Goal: Transaction & Acquisition: Download file/media

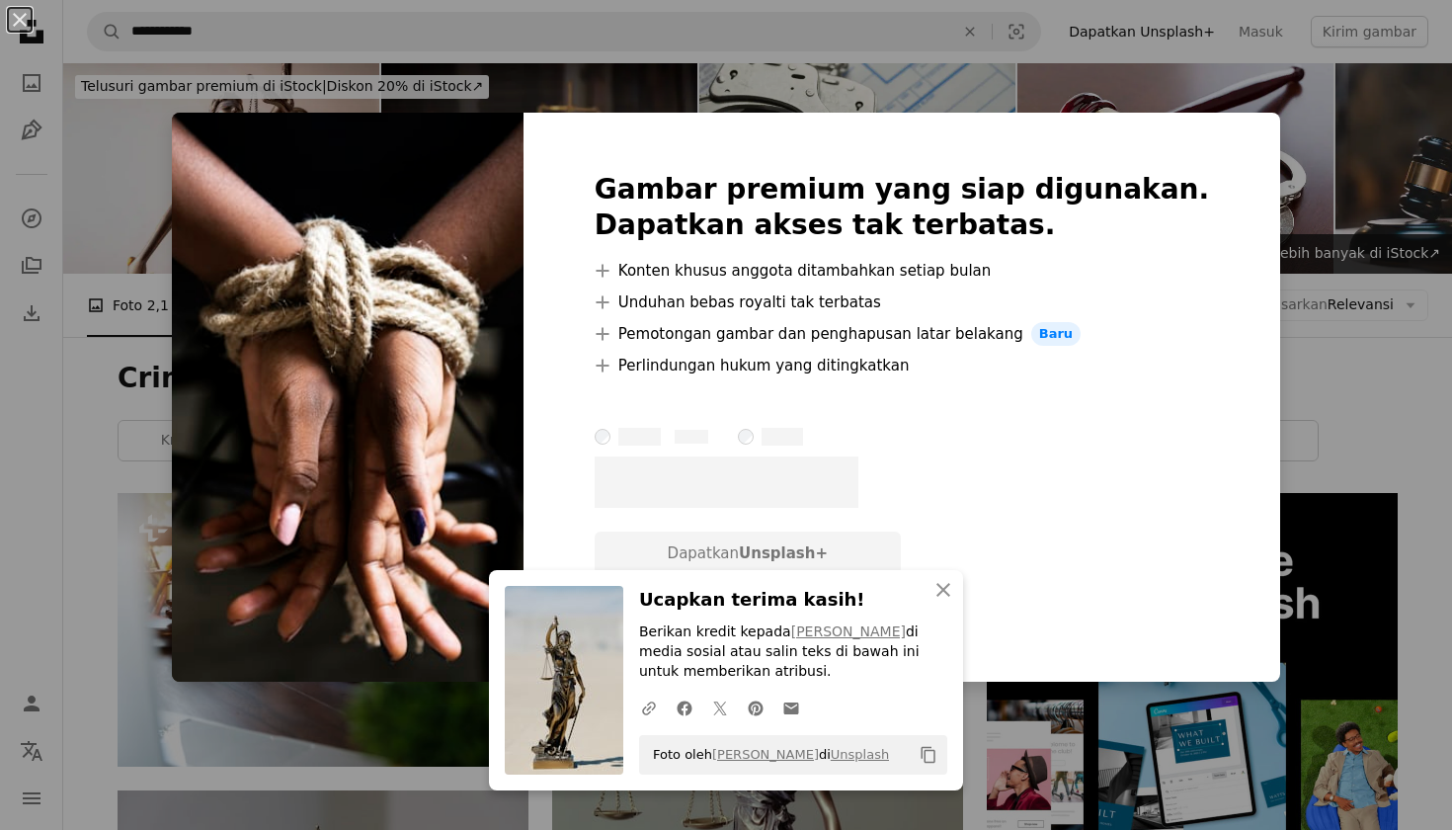
scroll to position [4646, 0]
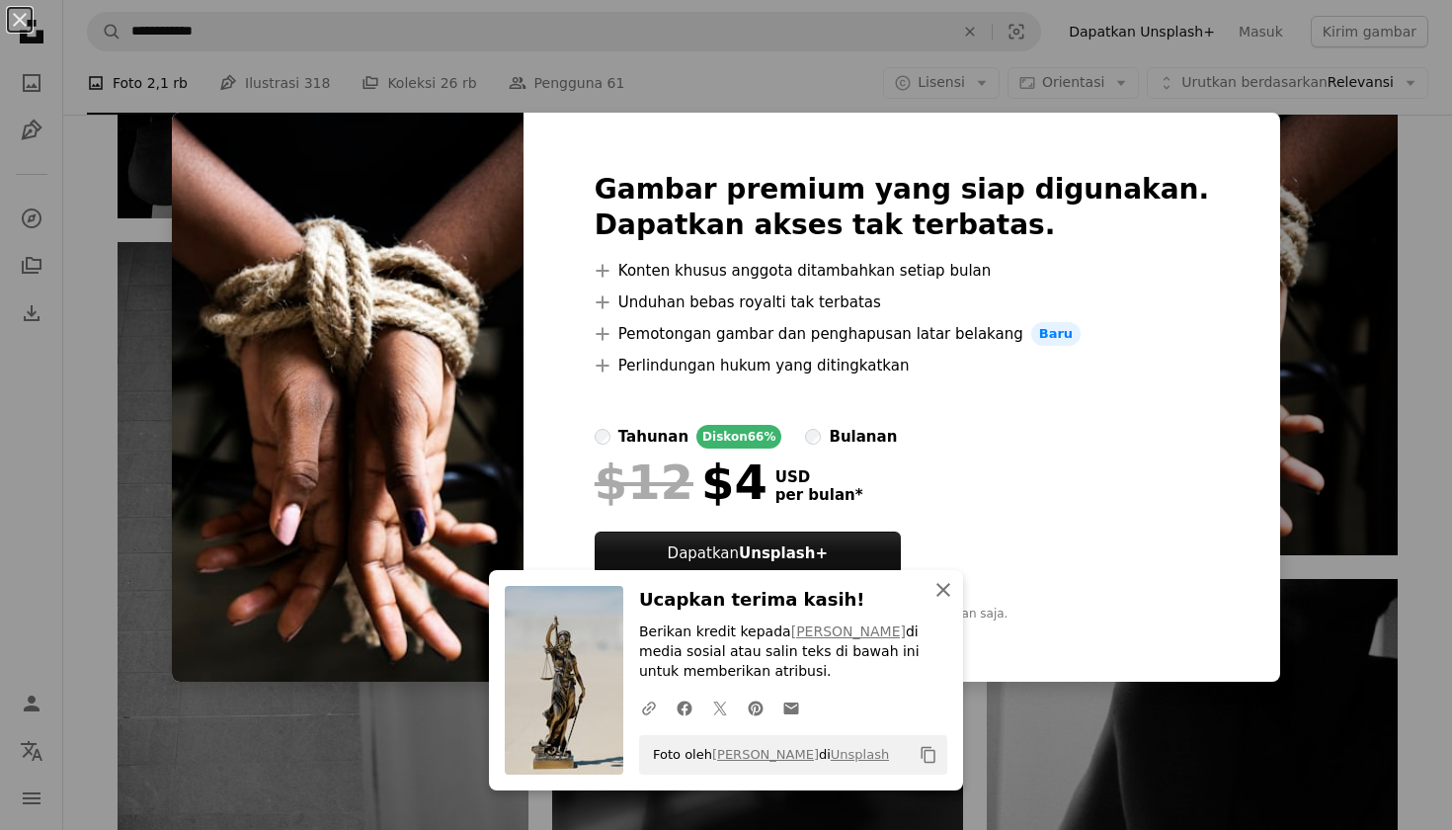
click at [941, 588] on icon "An X shape" at bounding box center [944, 590] width 24 height 24
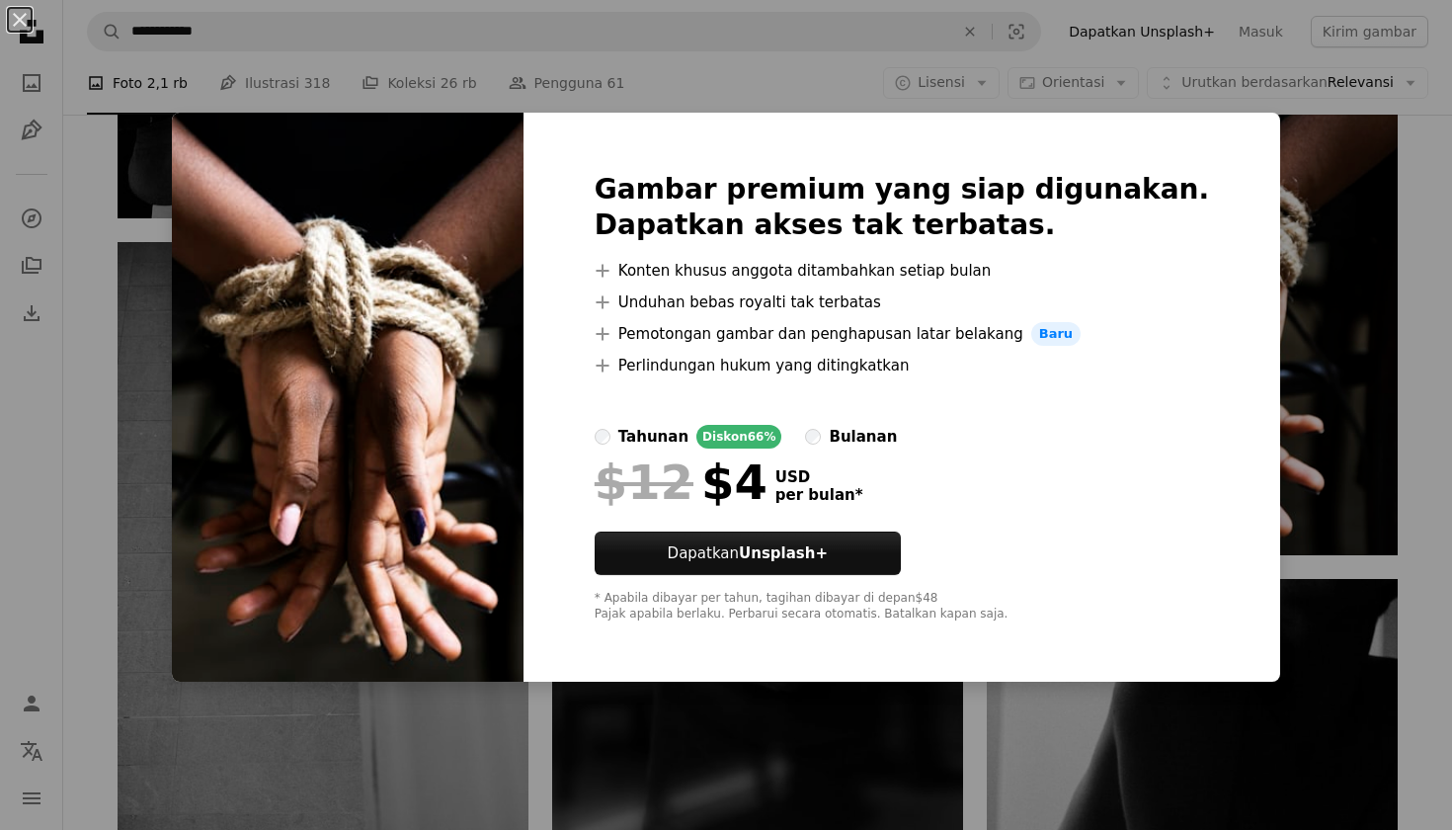
click at [805, 78] on div "An X shape Gambar premium yang siap digunakan. Dapatkan akses tak terbatas. A p…" at bounding box center [726, 415] width 1452 height 830
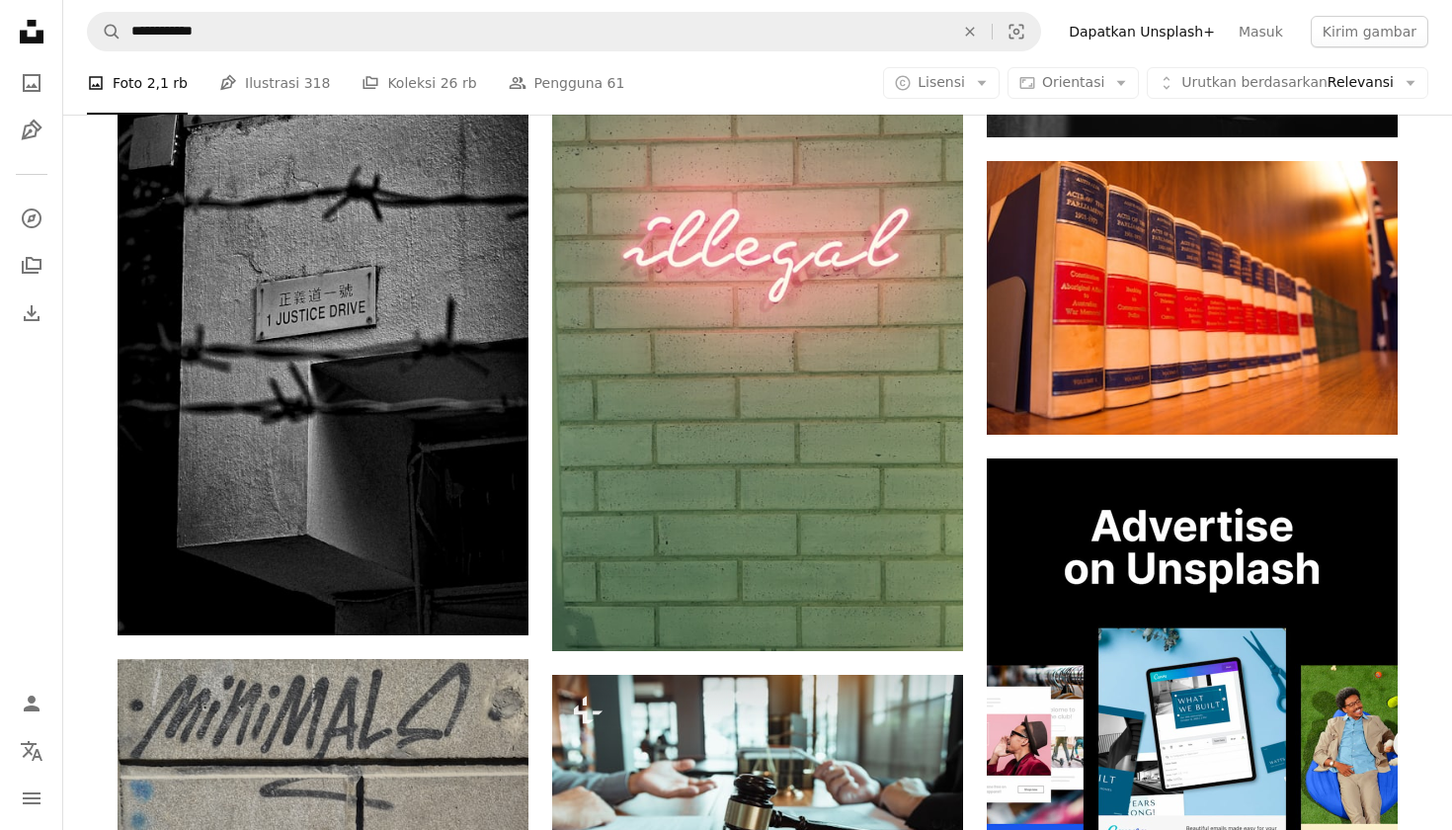
scroll to position [6556, 0]
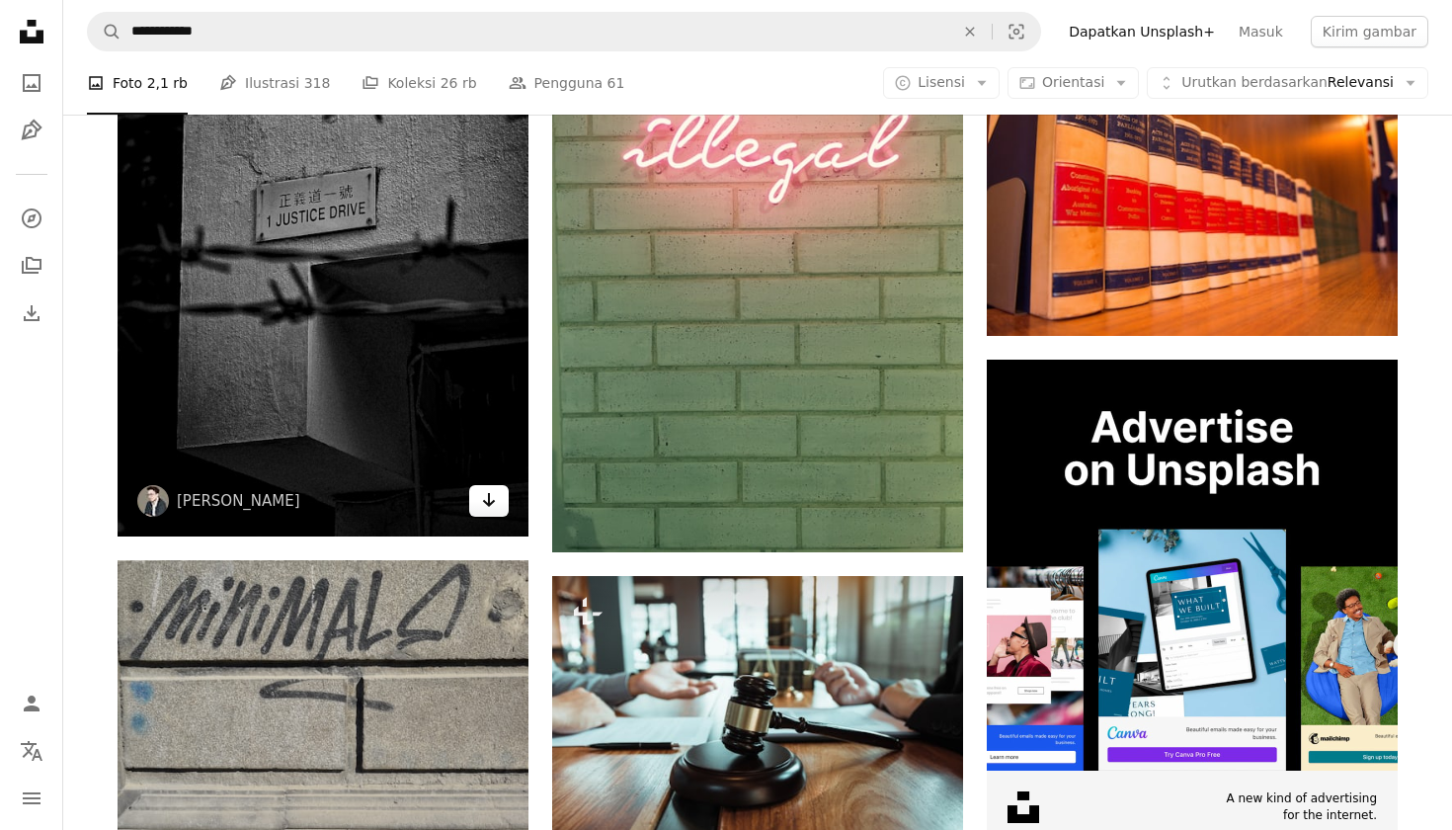
click at [488, 493] on icon "Unduh" at bounding box center [489, 500] width 13 height 14
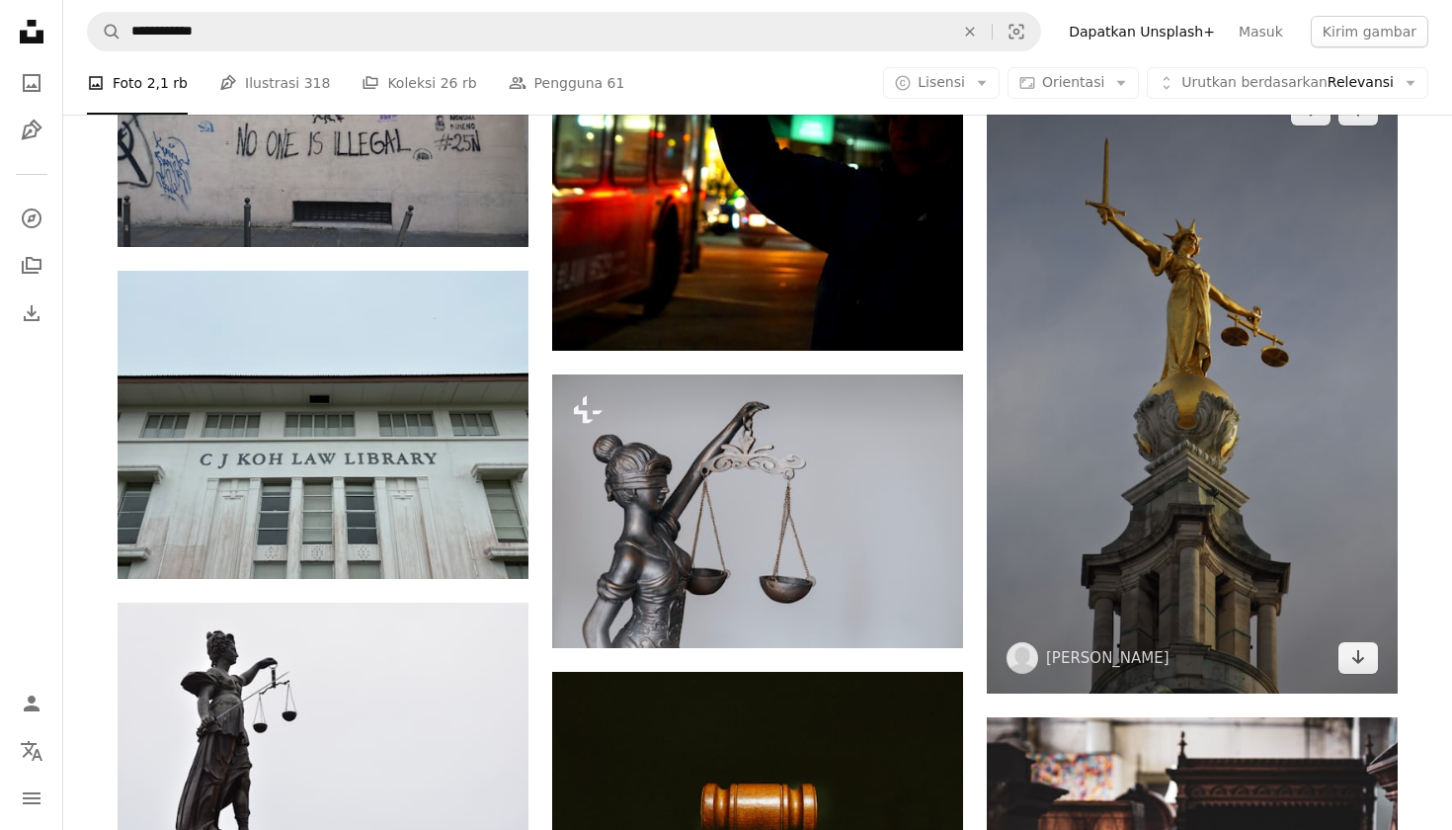
scroll to position [7703, 0]
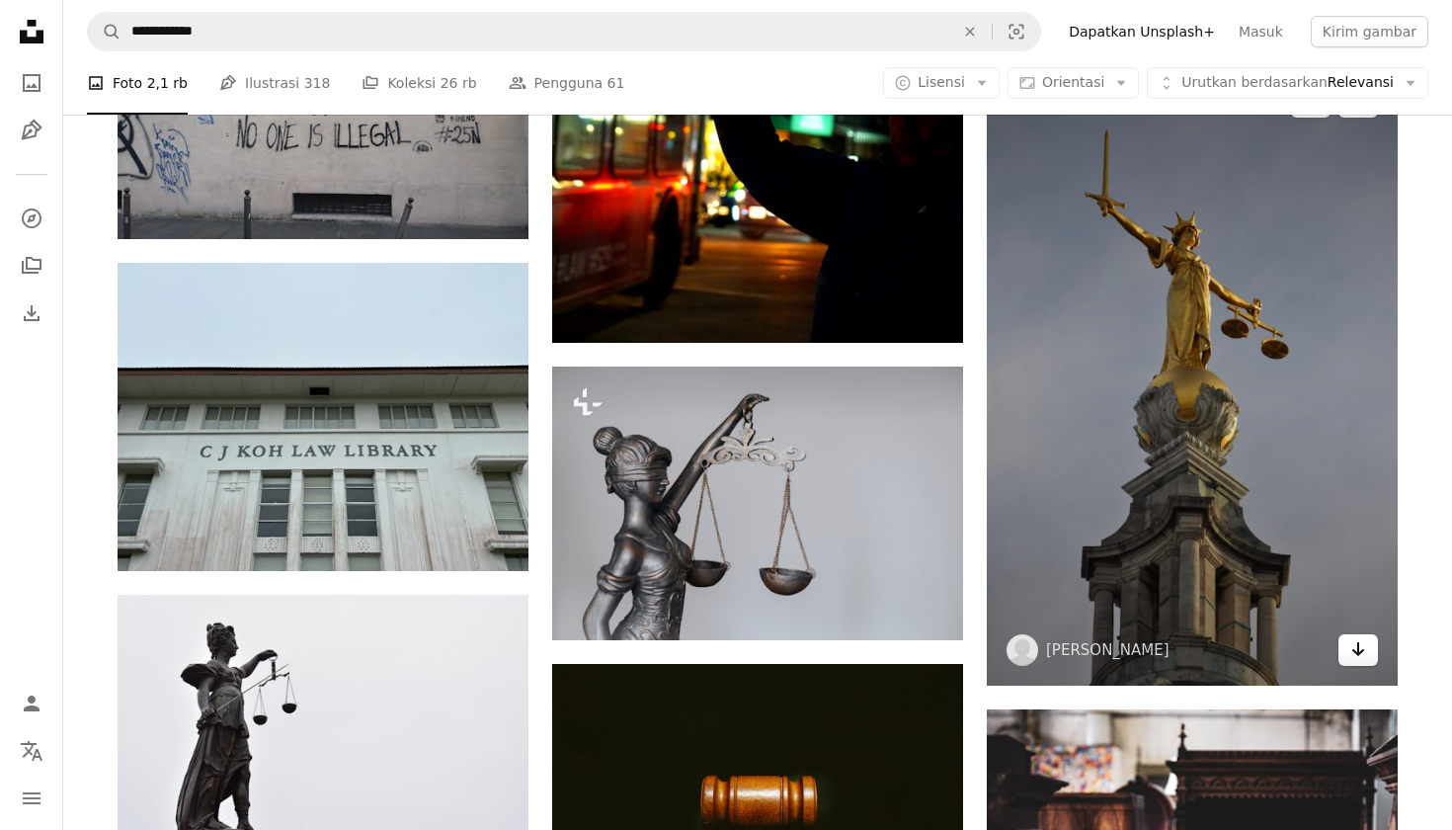
click at [1352, 657] on link "Arrow pointing down" at bounding box center [1359, 650] width 40 height 32
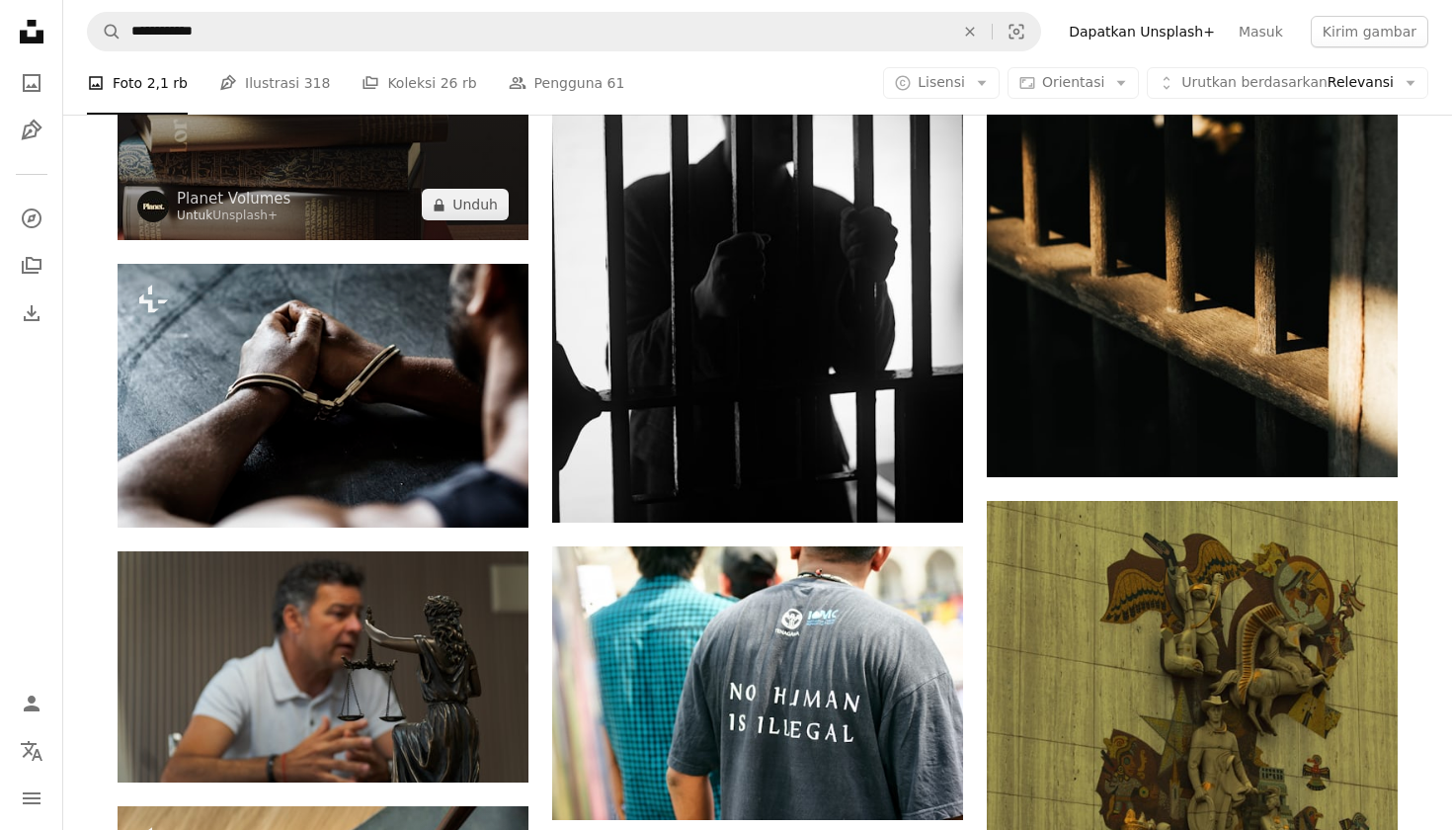
scroll to position [9512, 0]
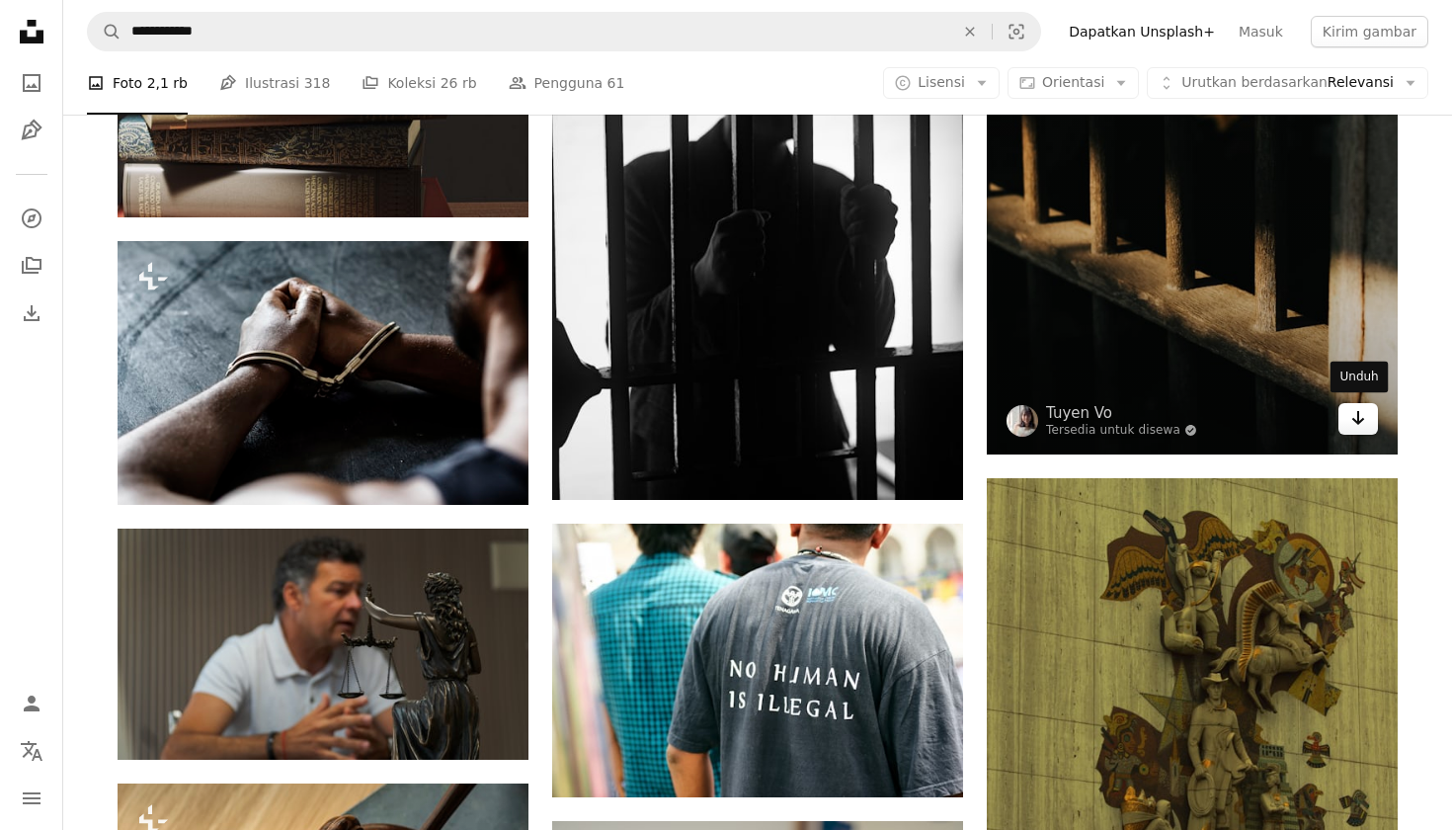
click at [1359, 420] on icon "Unduh" at bounding box center [1358, 418] width 13 height 14
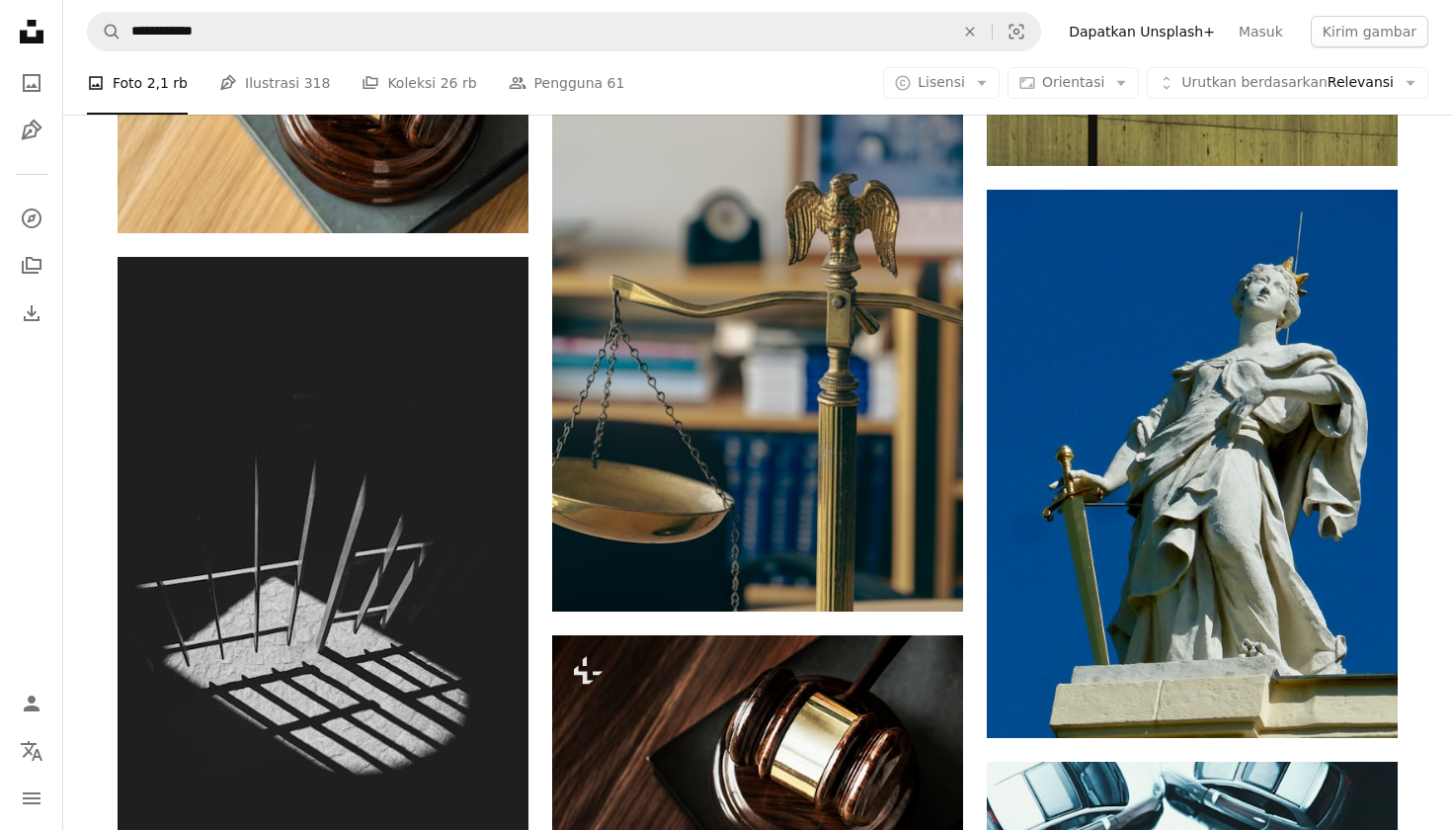
scroll to position [10328, 0]
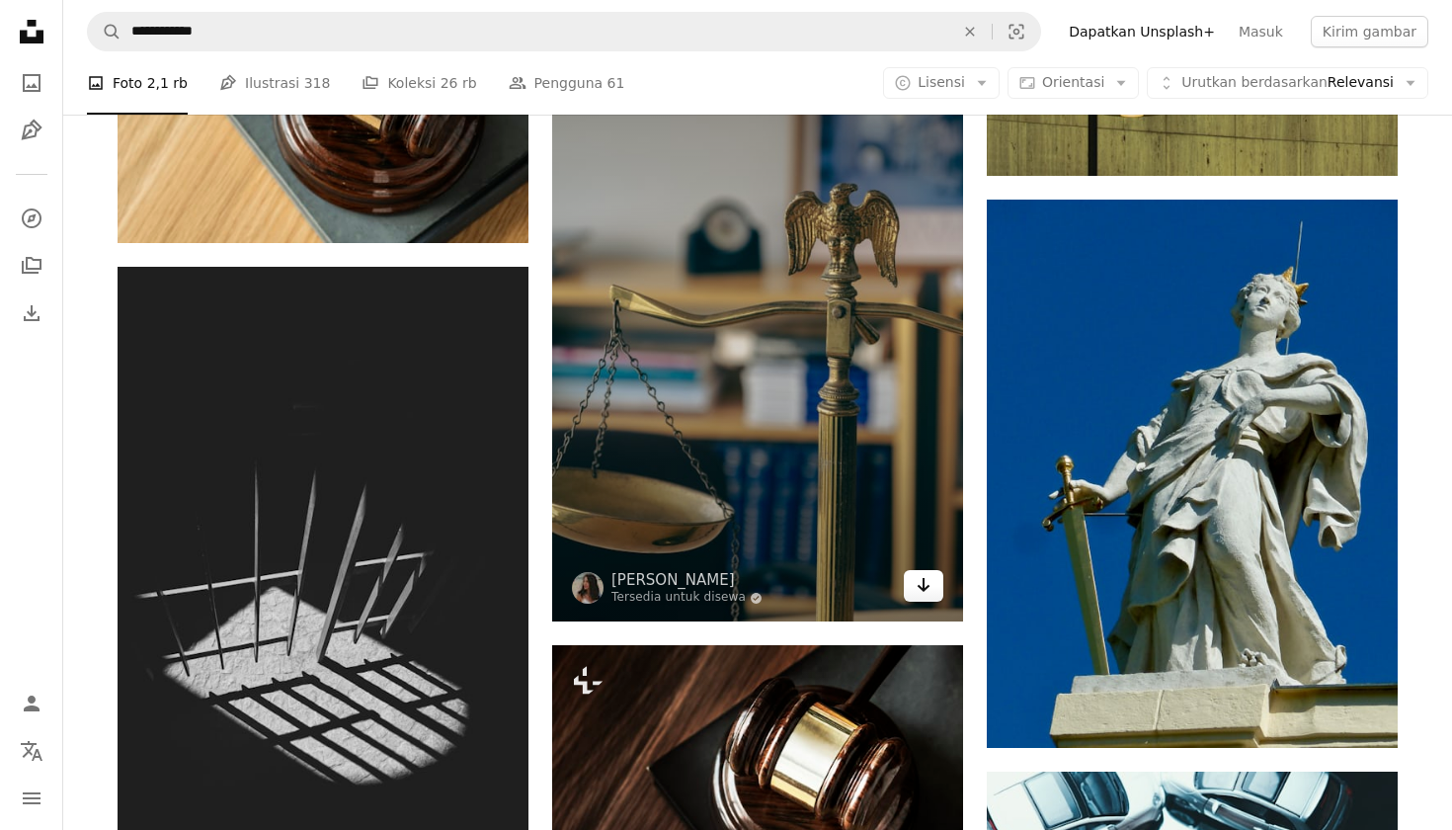
click at [917, 590] on icon "Arrow pointing down" at bounding box center [924, 585] width 16 height 24
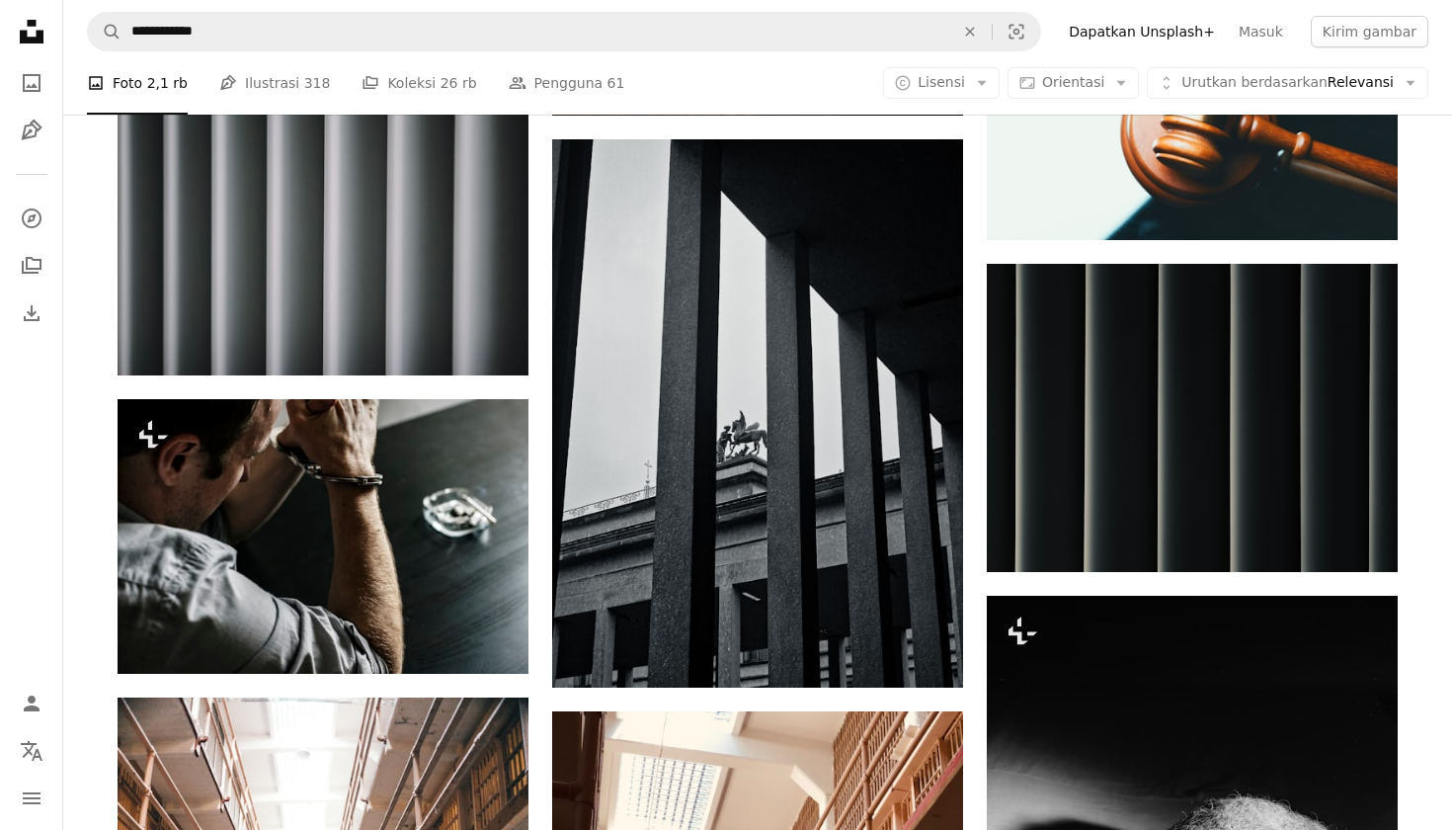
scroll to position [11121, 0]
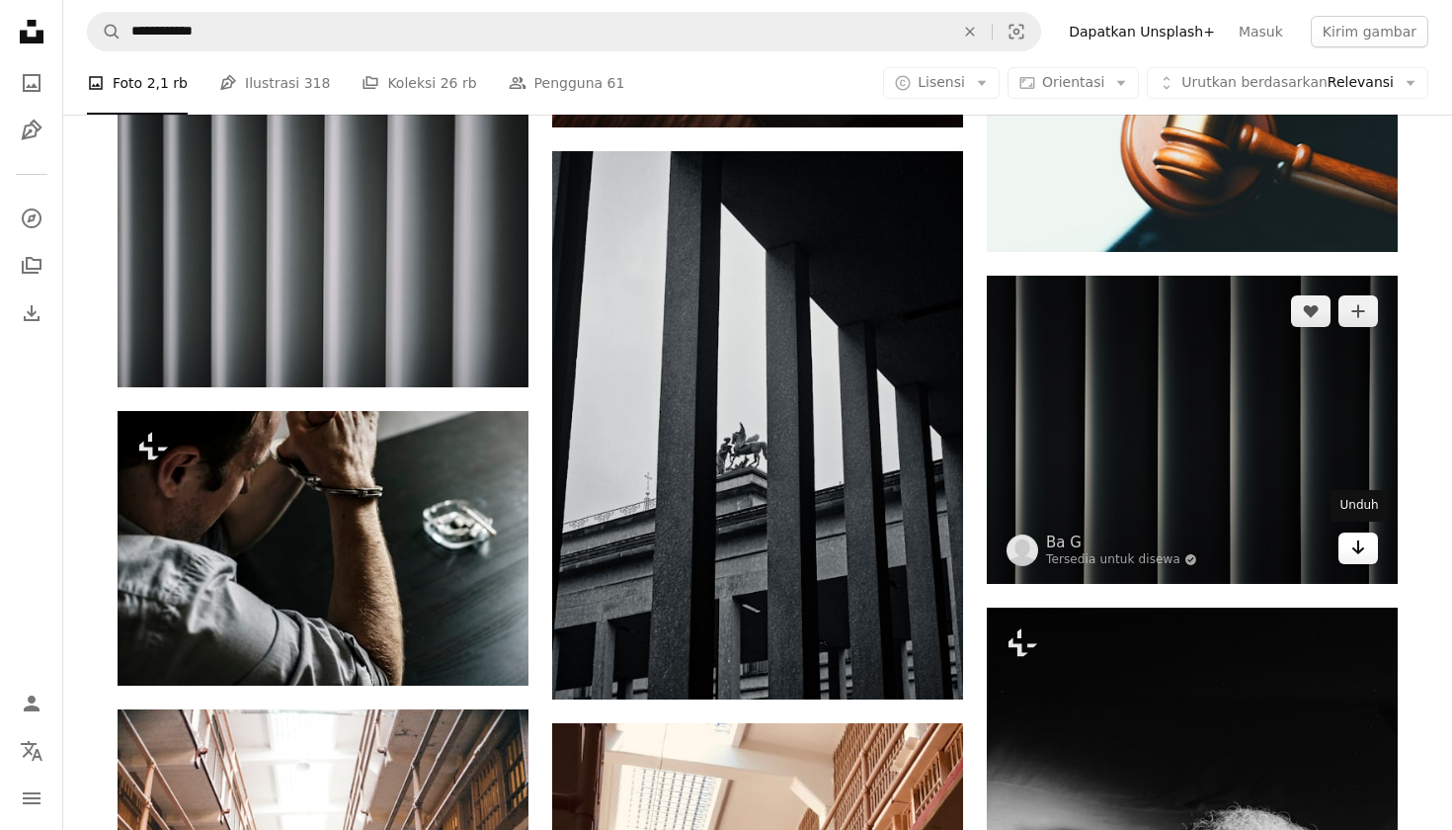
click at [1345, 557] on link "Arrow pointing down" at bounding box center [1359, 548] width 40 height 32
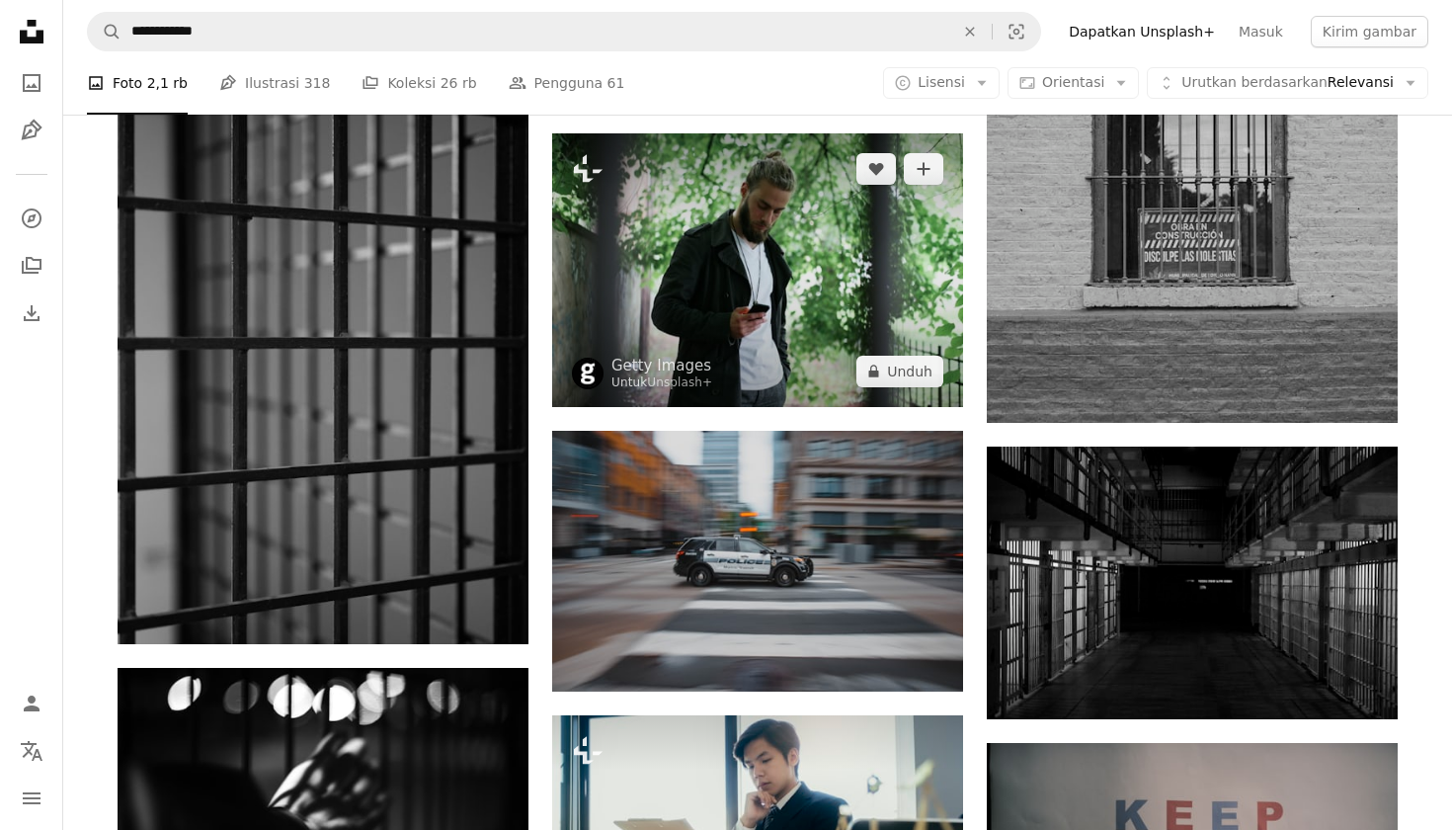
scroll to position [18445, 0]
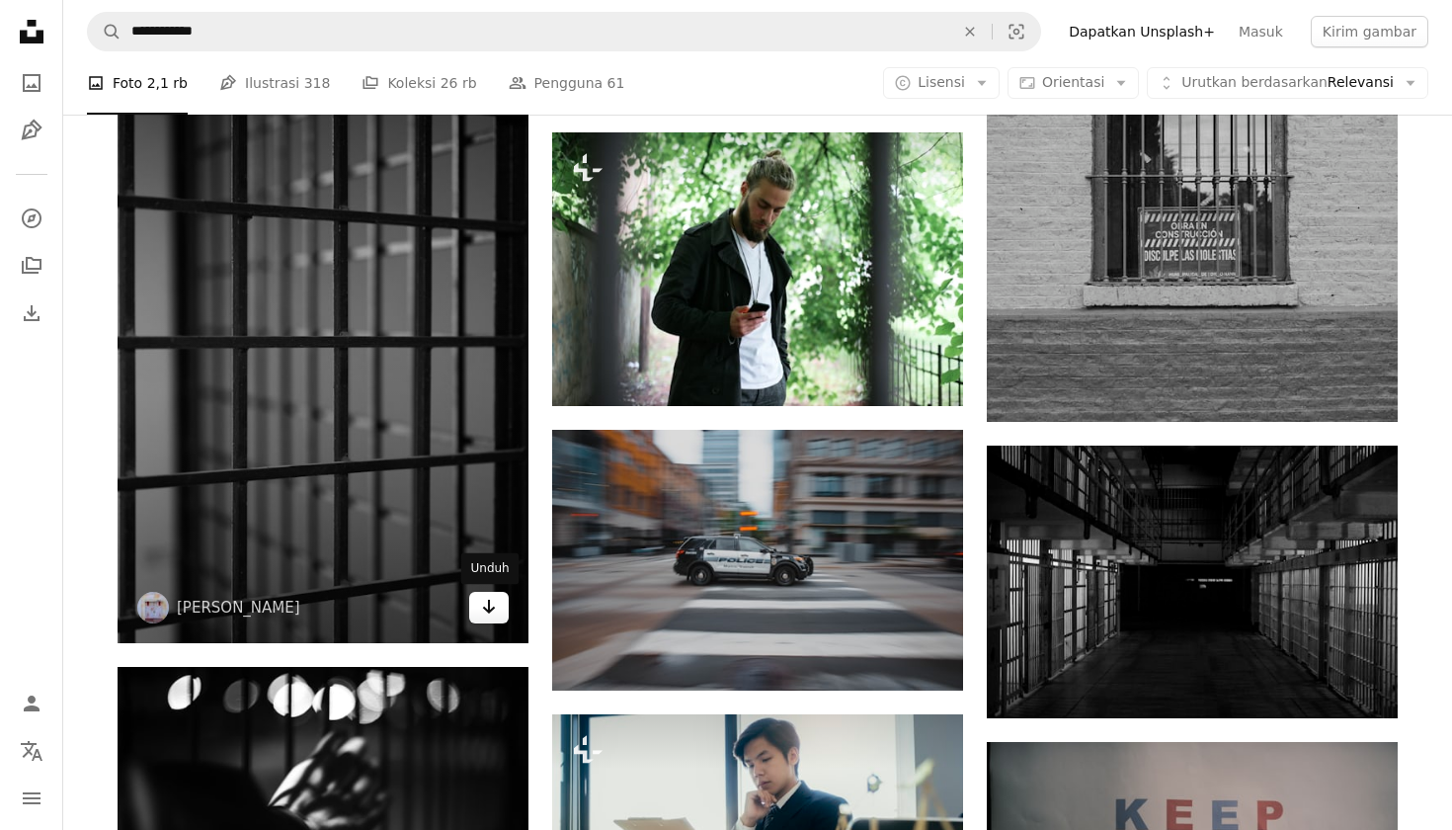
click at [487, 611] on icon "Arrow pointing down" at bounding box center [489, 607] width 16 height 24
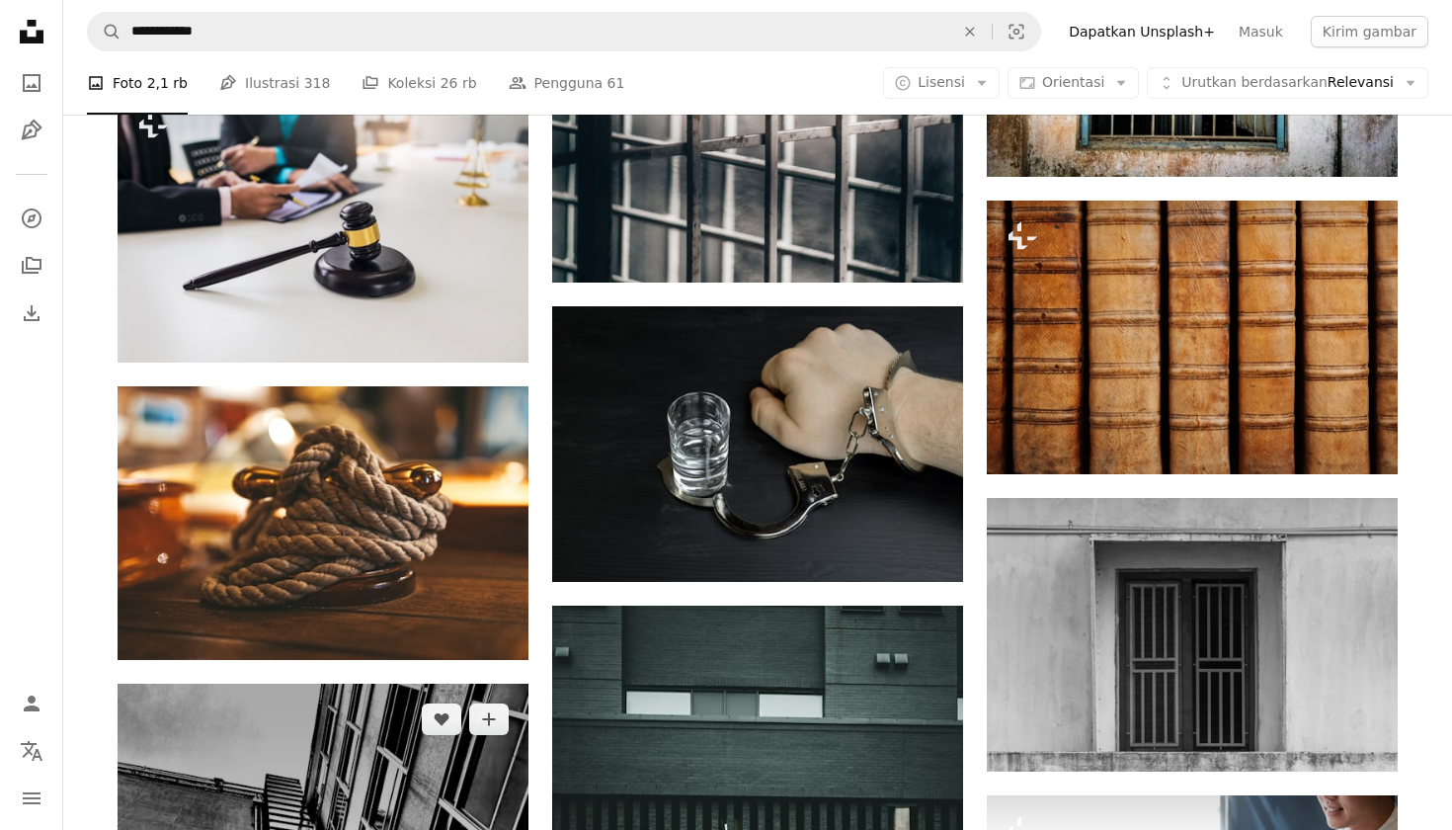
scroll to position [20722, 0]
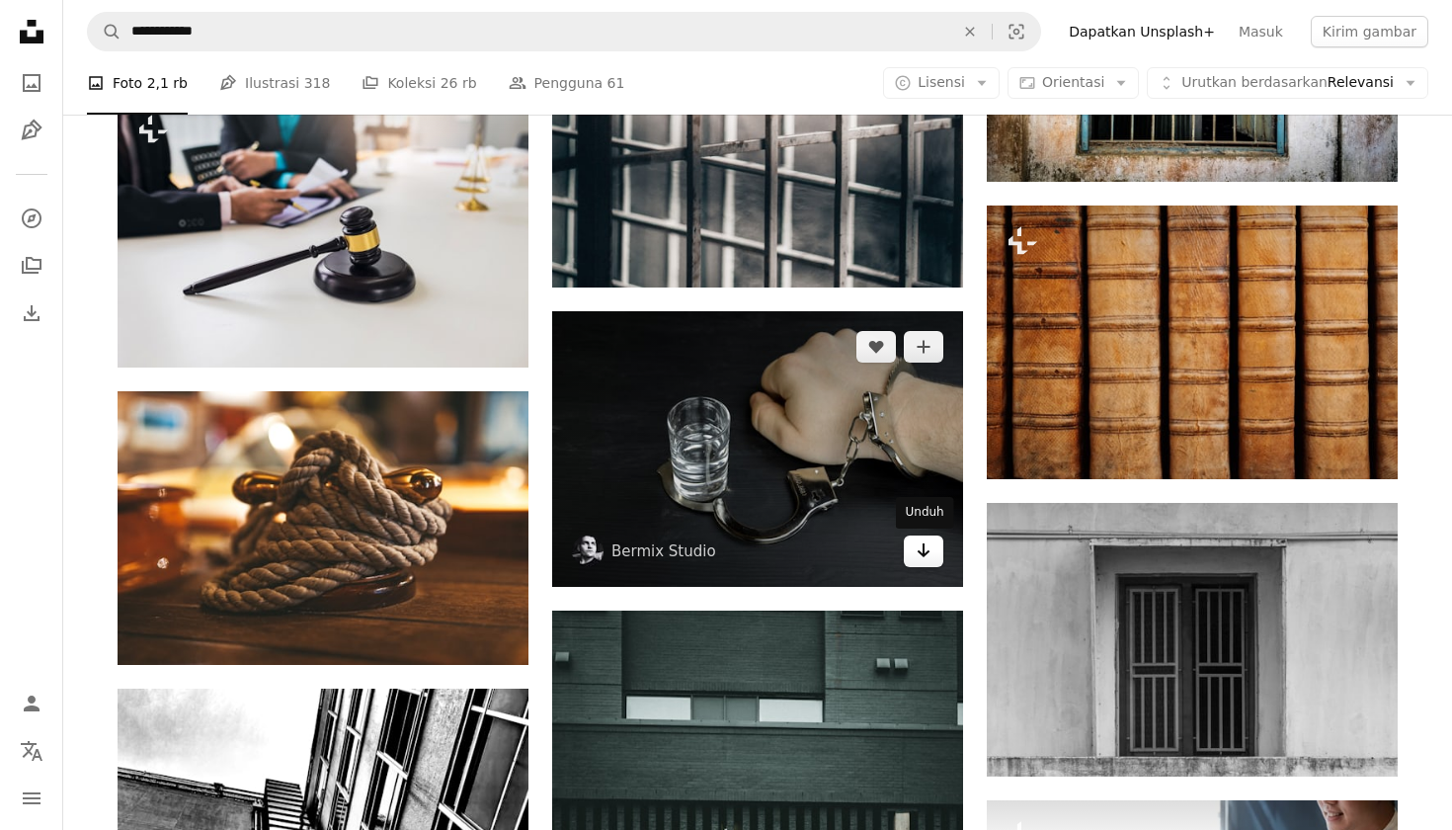
click at [931, 566] on link "Arrow pointing down" at bounding box center [924, 551] width 40 height 32
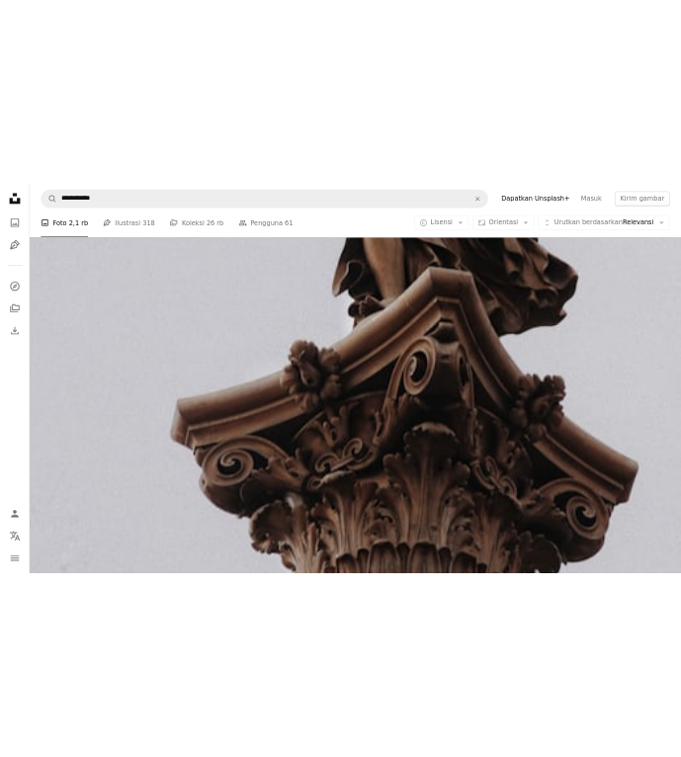
scroll to position [12551, 0]
